Goal: Task Accomplishment & Management: Manage account settings

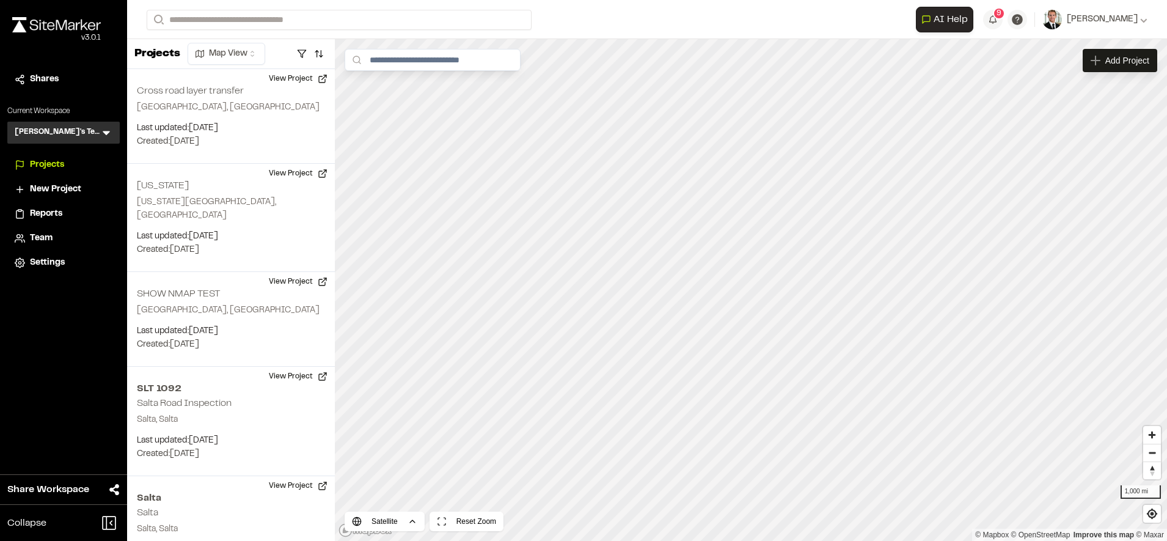
click at [46, 241] on span "Team" at bounding box center [41, 238] width 23 height 13
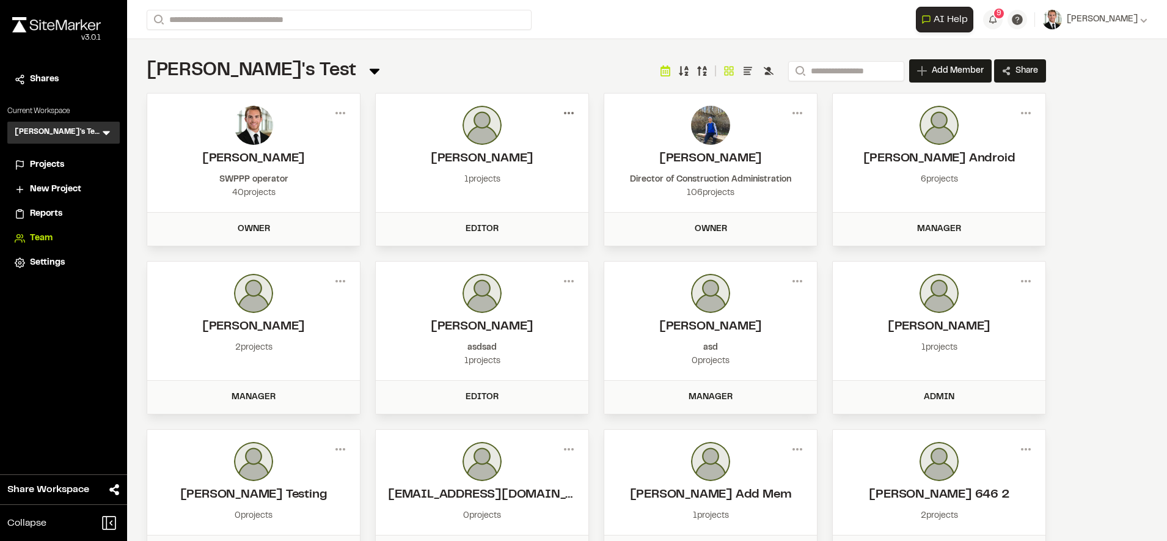
click at [563, 117] on icon at bounding box center [569, 113] width 20 height 20
click at [515, 86] on div "[PERSON_NAME]'s Test Team Menu Search Add Member Invite New Team Member * Requi…" at bounding box center [596, 334] width 939 height 590
click at [576, 113] on icon at bounding box center [569, 113] width 20 height 20
click at [513, 137] on div "View" at bounding box center [525, 139] width 106 height 18
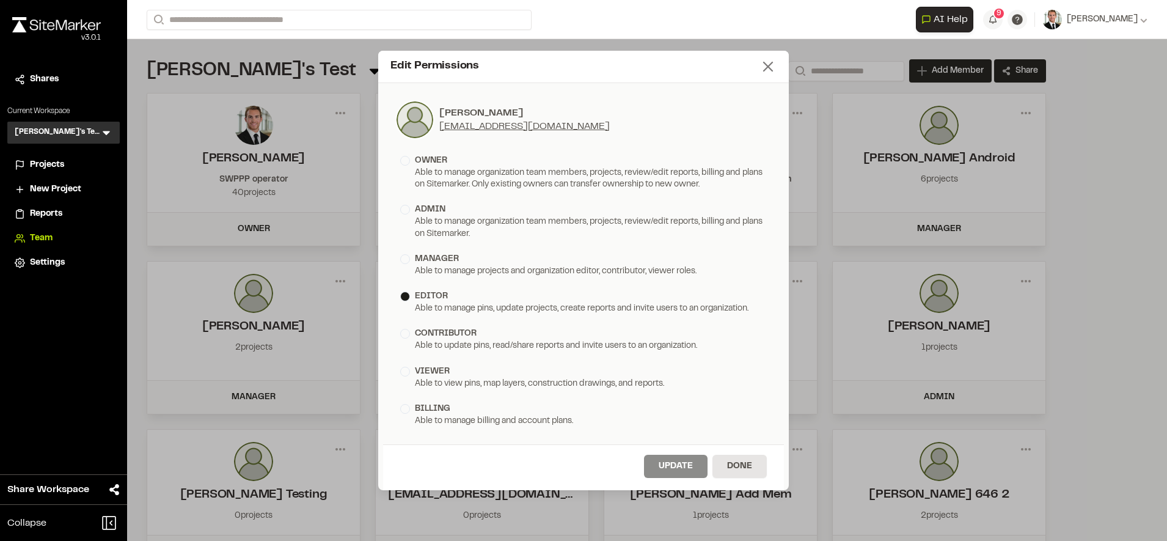
click at [761, 65] on icon at bounding box center [768, 66] width 17 height 17
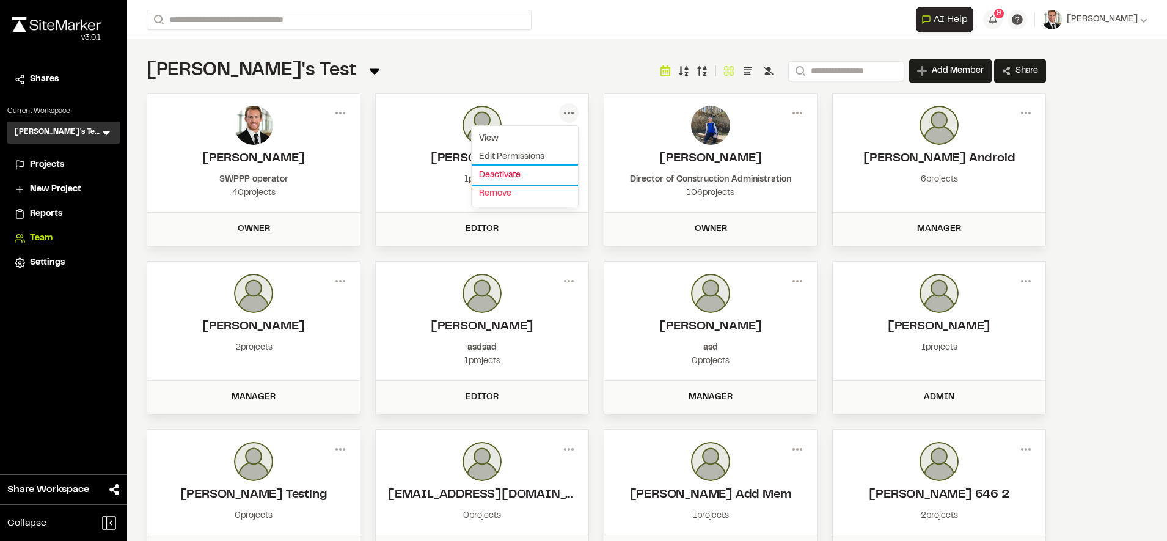
click at [521, 169] on button "Deactivate" at bounding box center [525, 175] width 106 height 18
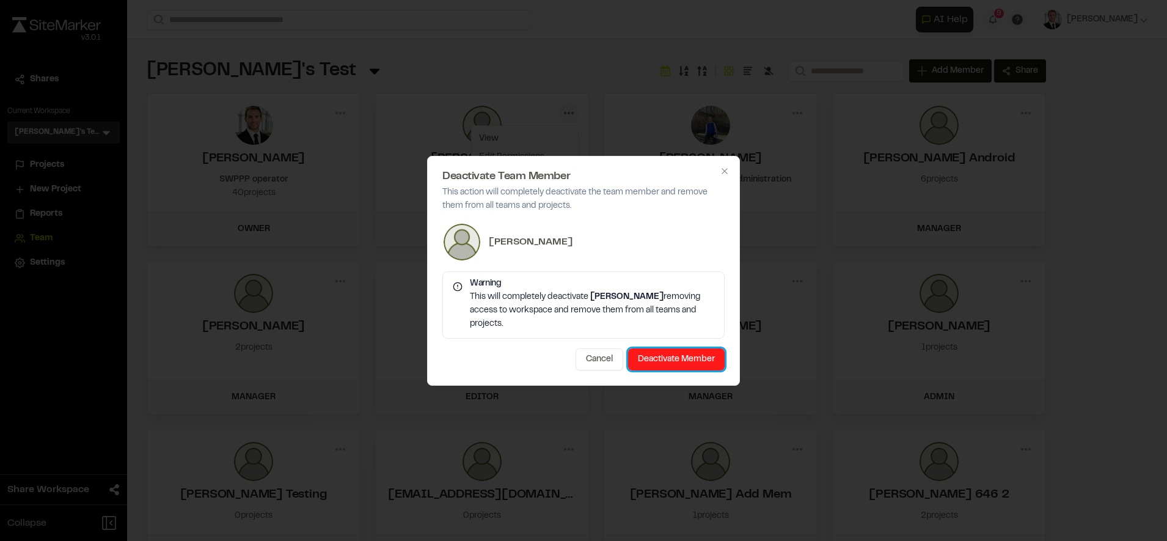
click at [672, 354] on button "Deactivate Member" at bounding box center [676, 359] width 97 height 22
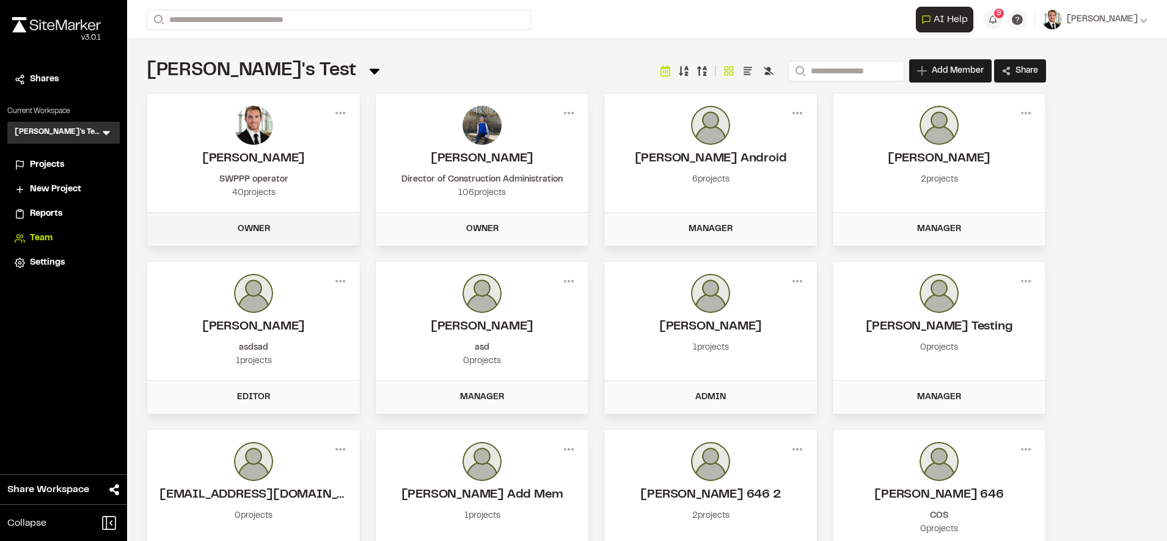
click at [255, 230] on div "Owner" at bounding box center [254, 228] width 198 height 13
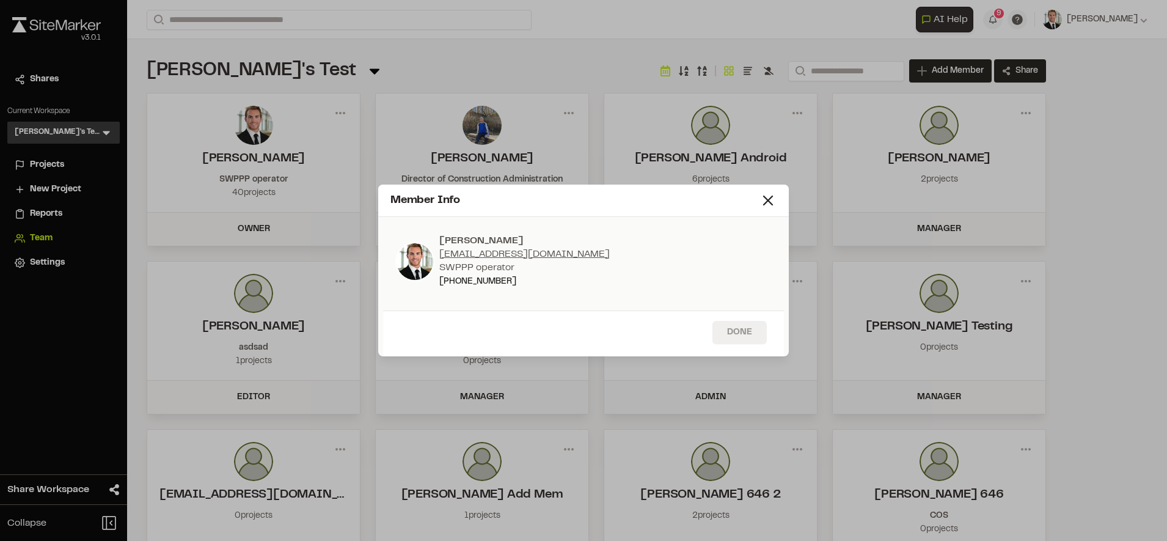
click at [766, 334] on button "Done" at bounding box center [740, 332] width 54 height 23
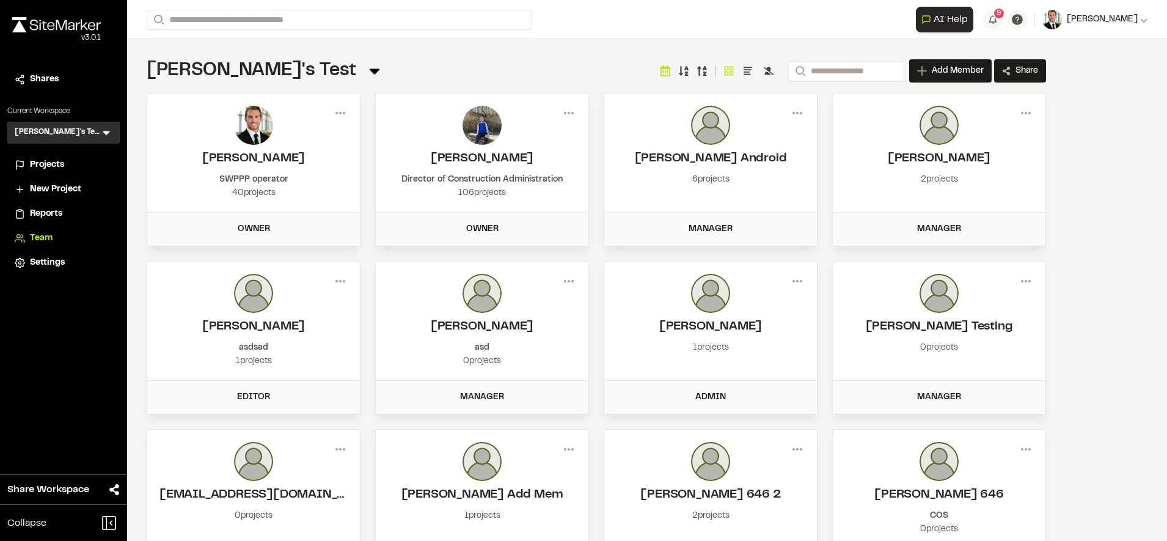
click at [1090, 25] on span "[PERSON_NAME]" at bounding box center [1102, 19] width 71 height 13
click at [1052, 105] on link "Sign Out" at bounding box center [1094, 102] width 106 height 18
